Goal: Information Seeking & Learning: Learn about a topic

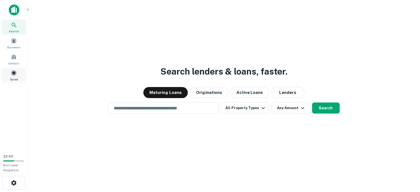
click at [14, 70] on span at bounding box center [14, 73] width 6 height 6
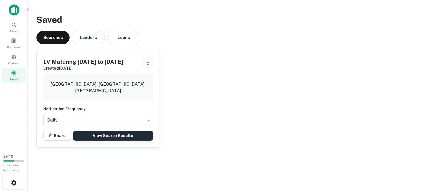
click at [116, 140] on link "View Search Results" at bounding box center [113, 136] width 80 height 10
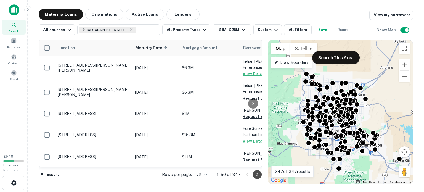
click at [255, 175] on icon "Go to next page" at bounding box center [257, 174] width 7 height 7
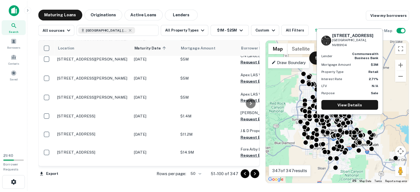
scroll to position [579, 0]
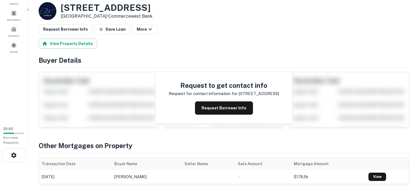
scroll to position [55, 0]
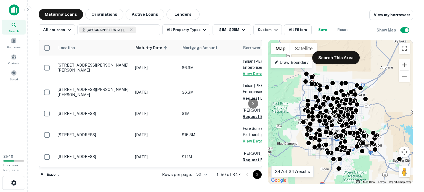
click at [256, 175] on icon "Go to next page" at bounding box center [257, 174] width 7 height 7
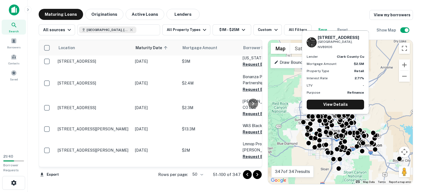
scroll to position [635, 0]
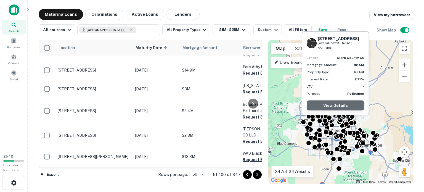
click at [334, 100] on link "View Details" at bounding box center [335, 105] width 57 height 10
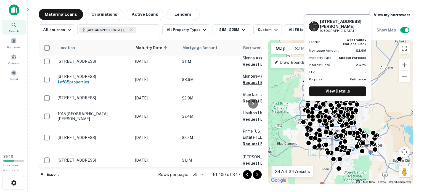
scroll to position [745, 0]
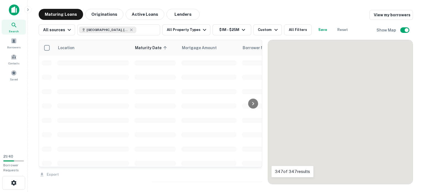
scroll to position [745, 0]
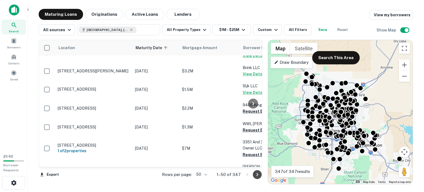
click at [258, 174] on icon "Go to next page" at bounding box center [257, 174] width 7 height 7
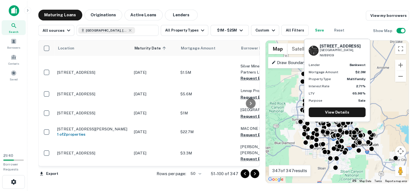
scroll to position [911, 0]
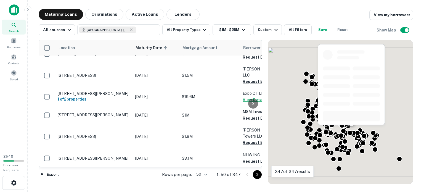
scroll to position [911, 0]
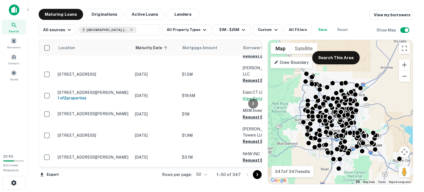
click at [257, 176] on icon "Go to next page" at bounding box center [257, 174] width 2 height 3
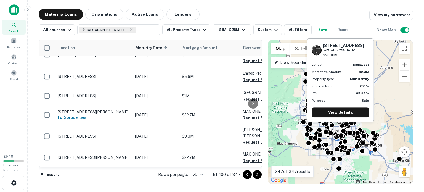
scroll to position [966, 0]
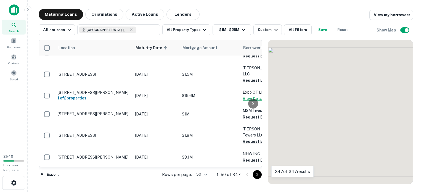
scroll to position [966, 0]
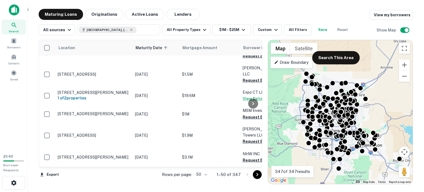
click at [256, 176] on icon "Go to next page" at bounding box center [257, 174] width 7 height 7
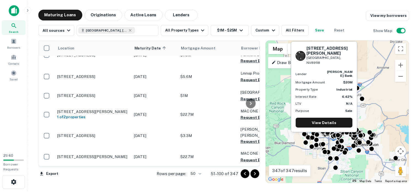
scroll to position [993, 0]
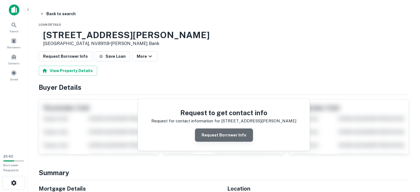
click at [234, 142] on button "Request Borrower Info" at bounding box center [224, 134] width 58 height 13
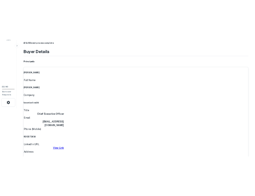
scroll to position [83, 0]
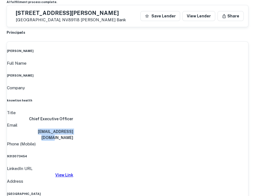
drag, startPoint x: 55, startPoint y: 130, endPoint x: 120, endPoint y: 132, distance: 65.7
click at [120, 132] on div "Email jyardley@rsource.com" at bounding box center [127, 131] width 241 height 19
copy h6 "jyardley@rsource.com"
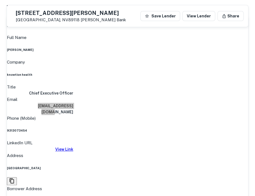
scroll to position [110, 0]
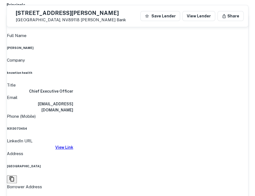
drag, startPoint x: 246, startPoint y: 96, endPoint x: 178, endPoint y: 89, distance: 68.0
copy h6 "charles@evolvedchicago.com"
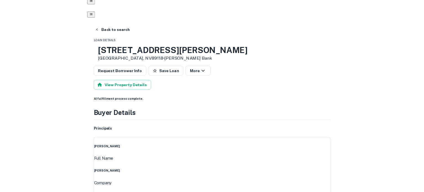
scroll to position [0, 0]
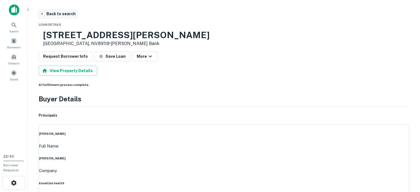
click at [57, 14] on button "Back to search" at bounding box center [58, 14] width 40 height 10
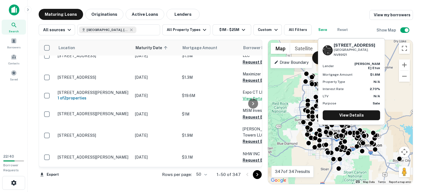
scroll to position [1021, 0]
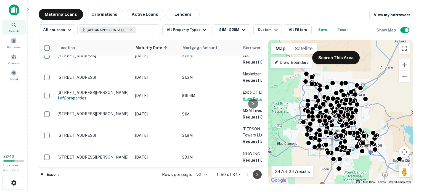
click at [256, 175] on icon "Go to next page" at bounding box center [257, 174] width 2 height 3
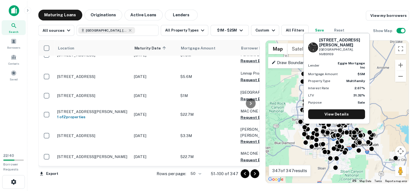
scroll to position [1093, 0]
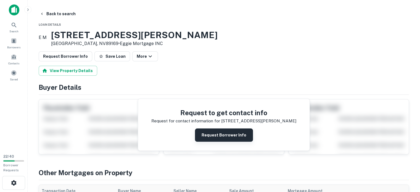
click at [220, 142] on button "Request Borrower Info" at bounding box center [224, 134] width 58 height 13
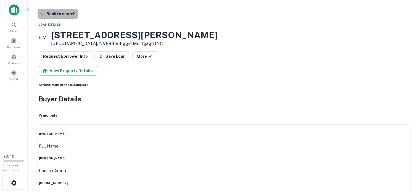
click at [55, 13] on button "Back to search" at bounding box center [58, 14] width 40 height 10
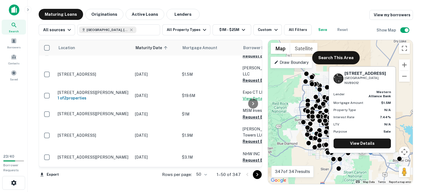
scroll to position [1148, 0]
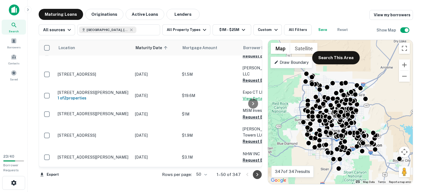
click at [256, 175] on icon "Go to next page" at bounding box center [257, 174] width 7 height 7
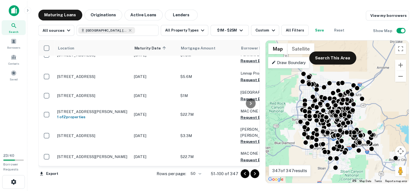
scroll to position [1406, 0]
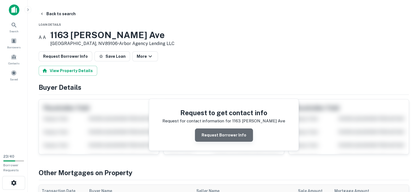
click at [228, 142] on button "Request Borrower Info" at bounding box center [224, 134] width 58 height 13
